Goal: Check status: Check status

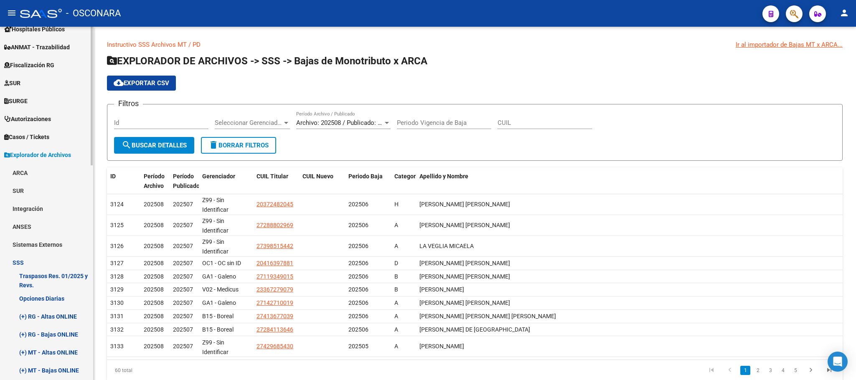
scroll to position [36, 0]
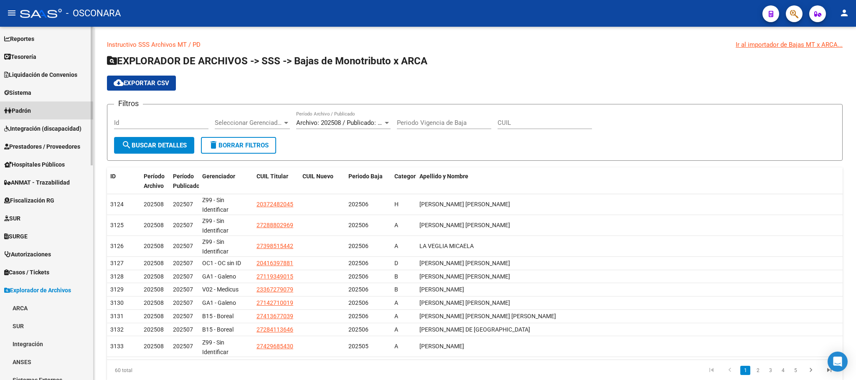
click at [39, 112] on link "Padrón" at bounding box center [46, 110] width 93 height 18
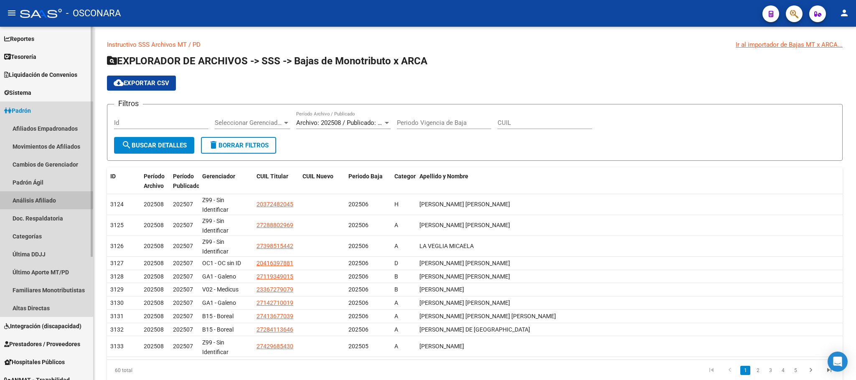
click at [38, 195] on link "Análisis Afiliado" at bounding box center [46, 200] width 93 height 18
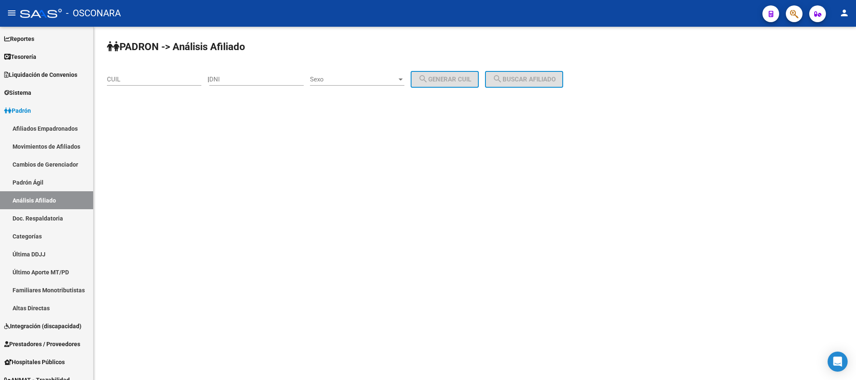
click at [268, 88] on div "DNI" at bounding box center [256, 81] width 94 height 26
click at [224, 82] on input "DNI" at bounding box center [256, 80] width 94 height 8
type input "39793126"
click at [388, 79] on span "Sexo" at bounding box center [353, 80] width 87 height 8
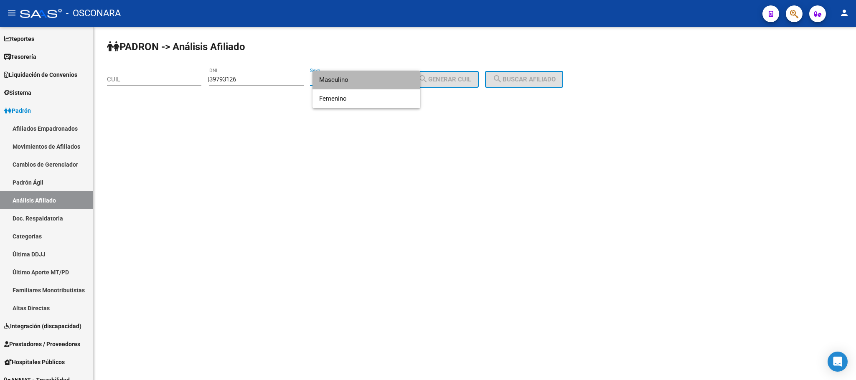
drag, startPoint x: 386, startPoint y: 86, endPoint x: 440, endPoint y: 80, distance: 54.2
click at [386, 86] on span "Masculino" at bounding box center [366, 80] width 94 height 19
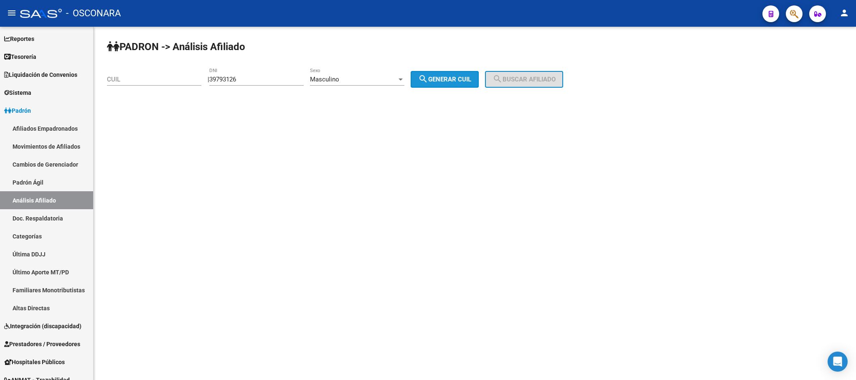
drag, startPoint x: 445, startPoint y: 79, endPoint x: 505, endPoint y: 78, distance: 60.6
click at [445, 78] on span "search Generar CUIL" at bounding box center [444, 80] width 53 height 8
type input "23-39793126-9"
click at [535, 83] on button "search Buscar afiliado" at bounding box center [524, 79] width 78 height 17
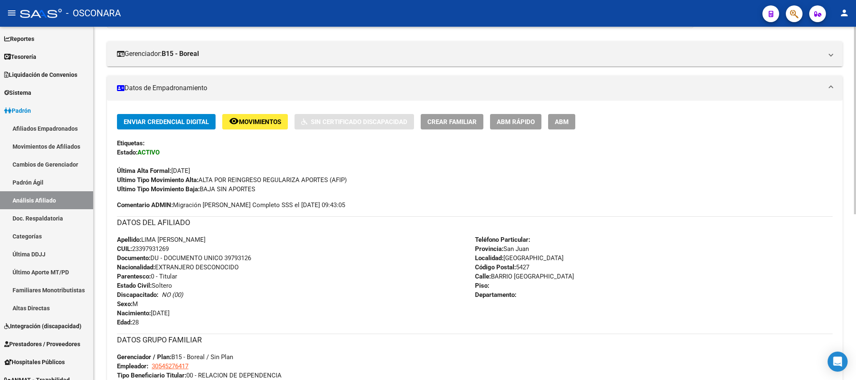
scroll to position [312, 0]
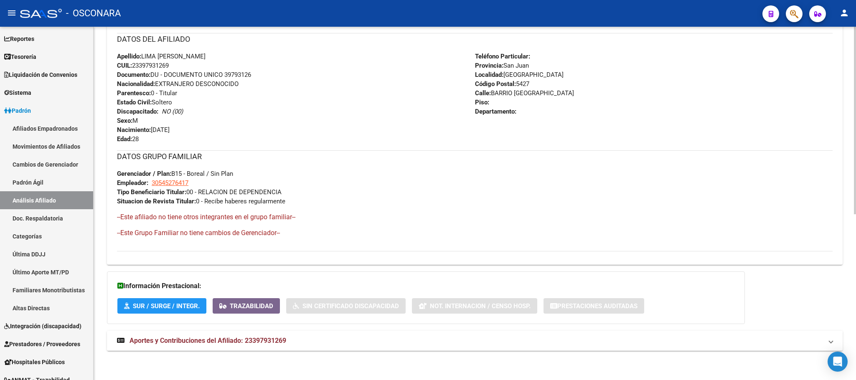
click at [223, 334] on mat-expansion-panel-header "Aportes y Contribuciones del Afiliado: 23397931269" at bounding box center [474, 341] width 735 height 20
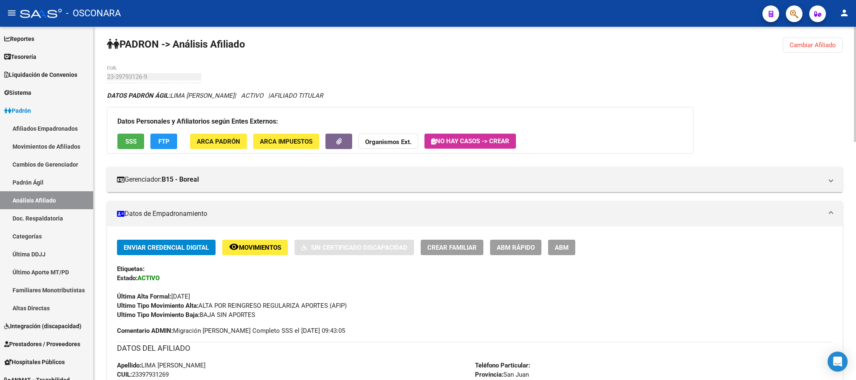
scroll to position [0, 0]
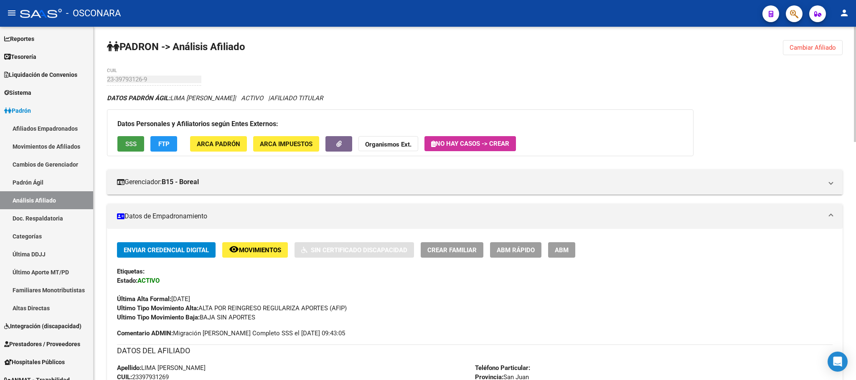
click at [133, 145] on span "SSS" at bounding box center [130, 144] width 11 height 8
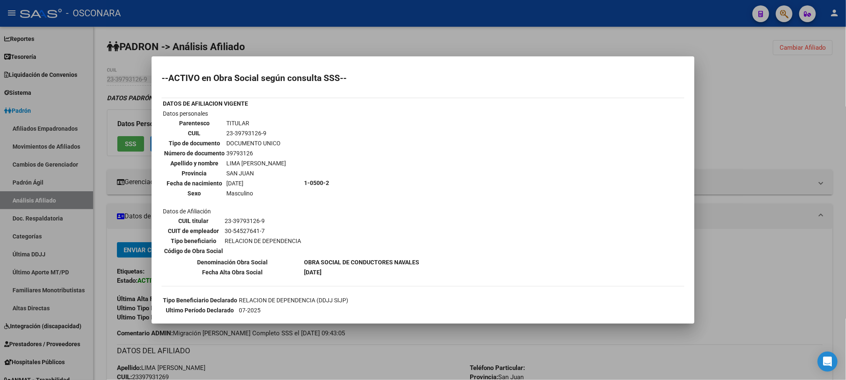
click at [781, 134] on div at bounding box center [423, 190] width 846 height 380
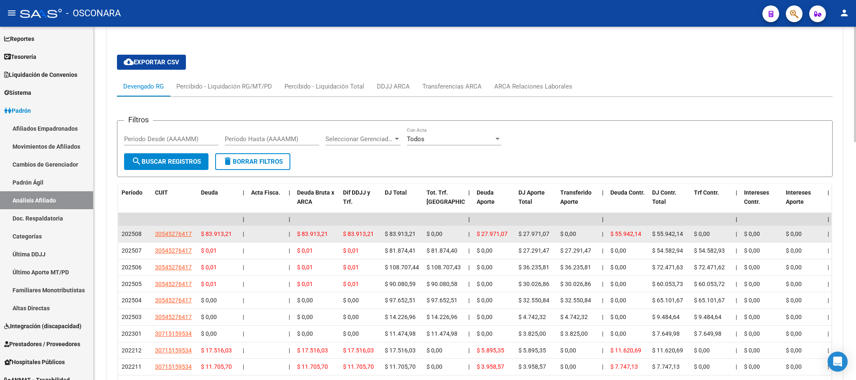
scroll to position [730, 0]
